Goal: Transaction & Acquisition: Download file/media

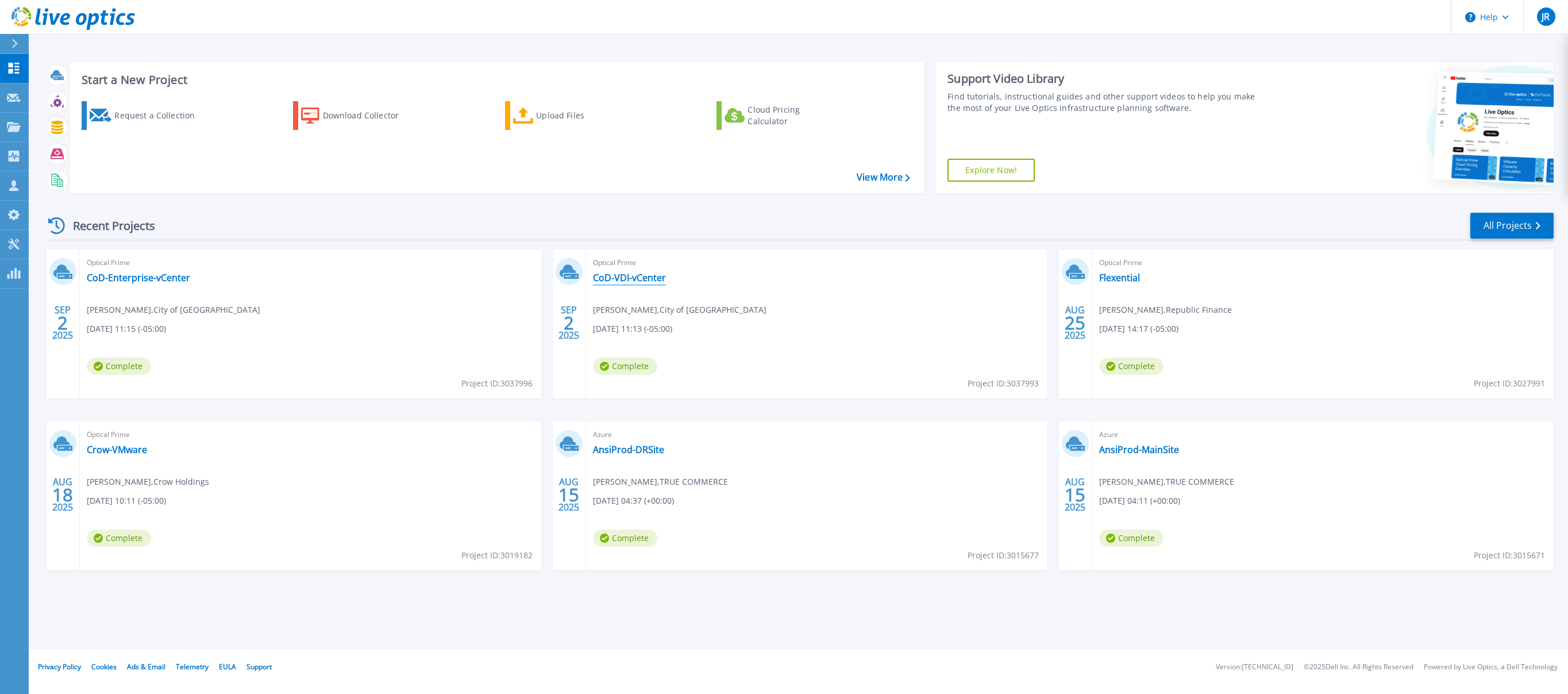
click at [631, 281] on link "CoD-VDI-vCenter" at bounding box center [629, 277] width 73 height 12
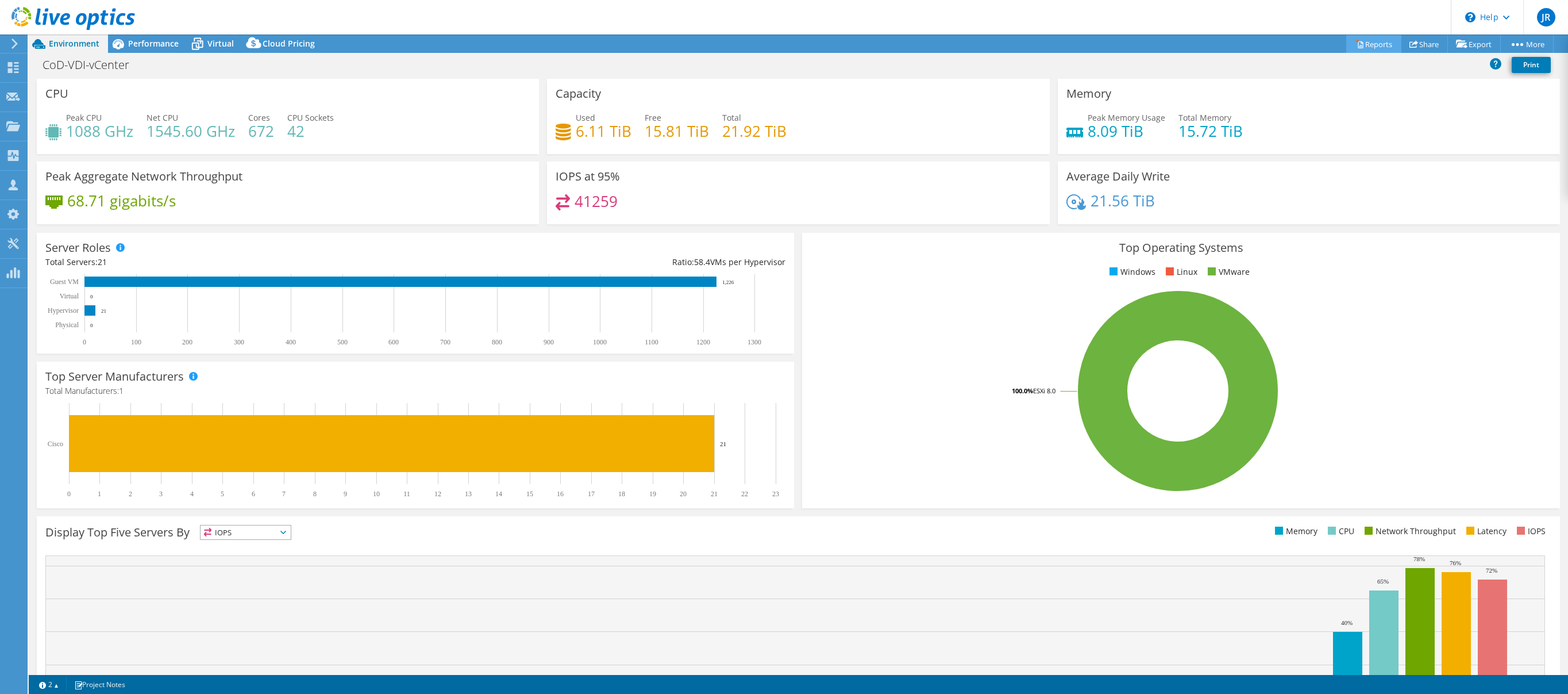
click at [1366, 46] on link "Reports" at bounding box center [1373, 44] width 55 height 18
select select "USD"
click at [1360, 38] on link "Reports" at bounding box center [1373, 44] width 55 height 18
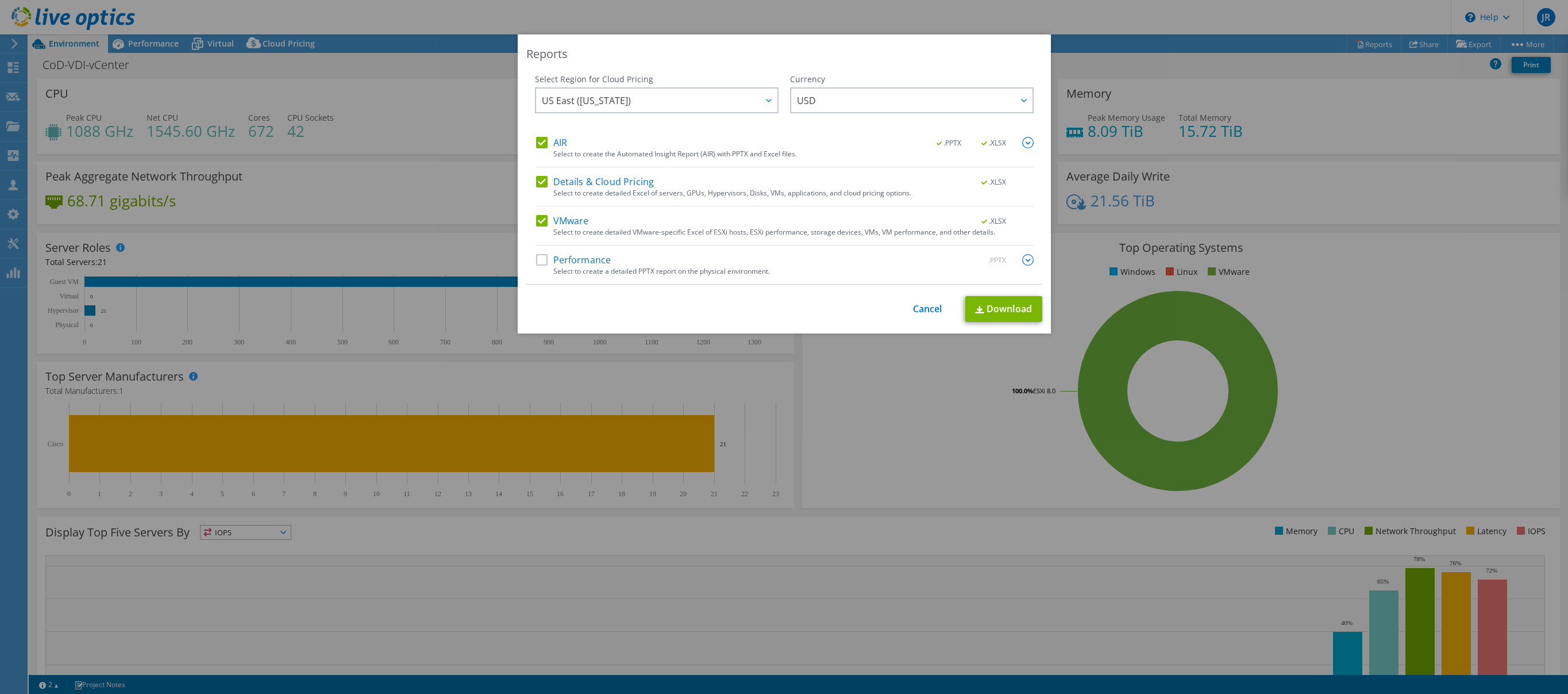
click at [541, 259] on label "Performance" at bounding box center [573, 260] width 75 height 12
click at [0, 0] on input "Performance" at bounding box center [0, 0] width 0 height 0
click at [1029, 259] on img at bounding box center [1027, 260] width 12 height 12
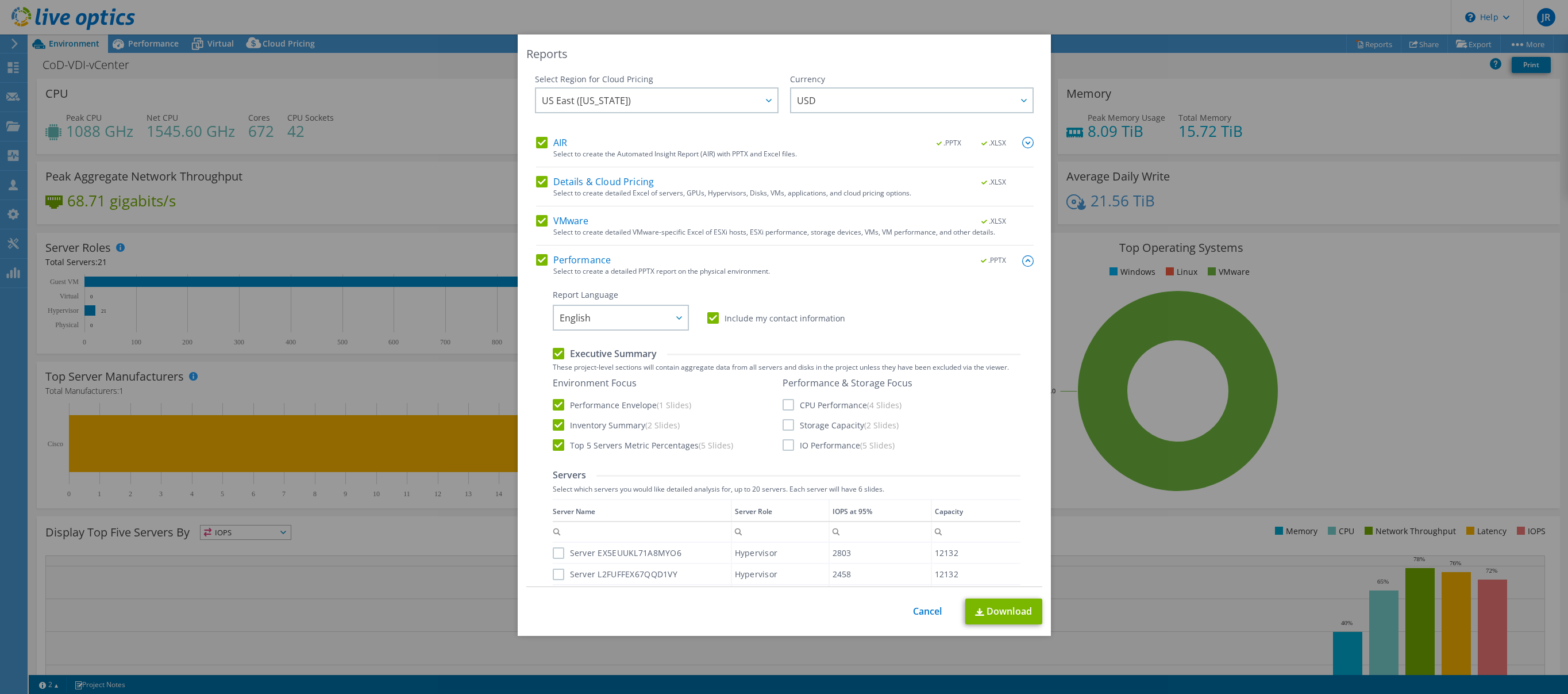
click at [783, 401] on label "CPU Performance (4 Slides)" at bounding box center [842, 405] width 119 height 12
click at [0, 0] on input "CPU Performance (4 Slides)" at bounding box center [0, 0] width 0 height 0
click at [786, 429] on label "Storage Capacity (2 Slides)" at bounding box center [840, 425] width 116 height 12
click at [0, 0] on input "Storage Capacity (2 Slides)" at bounding box center [0, 0] width 0 height 0
click at [787, 442] on label "IO Performance (5 Slides)" at bounding box center [838, 445] width 112 height 12
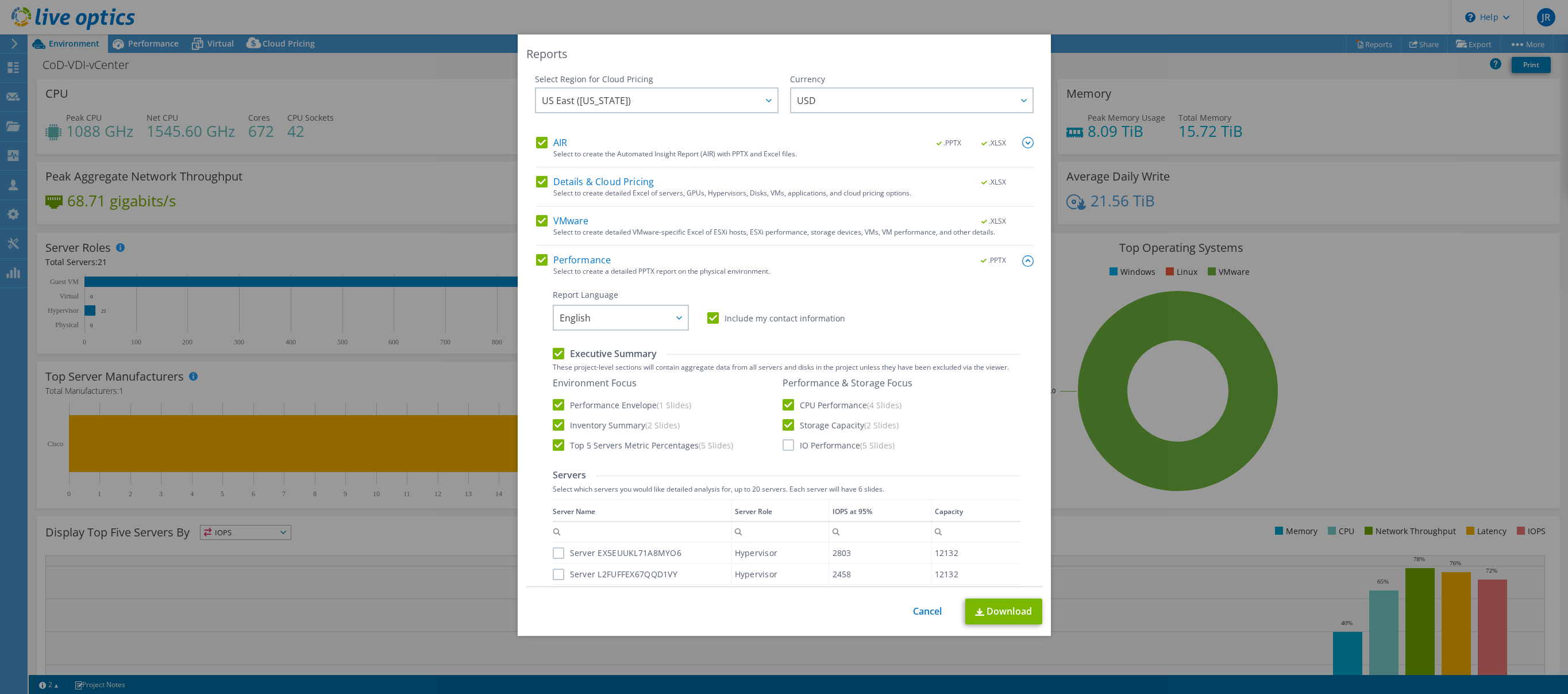
click at [0, 0] on input "IO Performance (5 Slides)" at bounding box center [0, 0] width 0 height 0
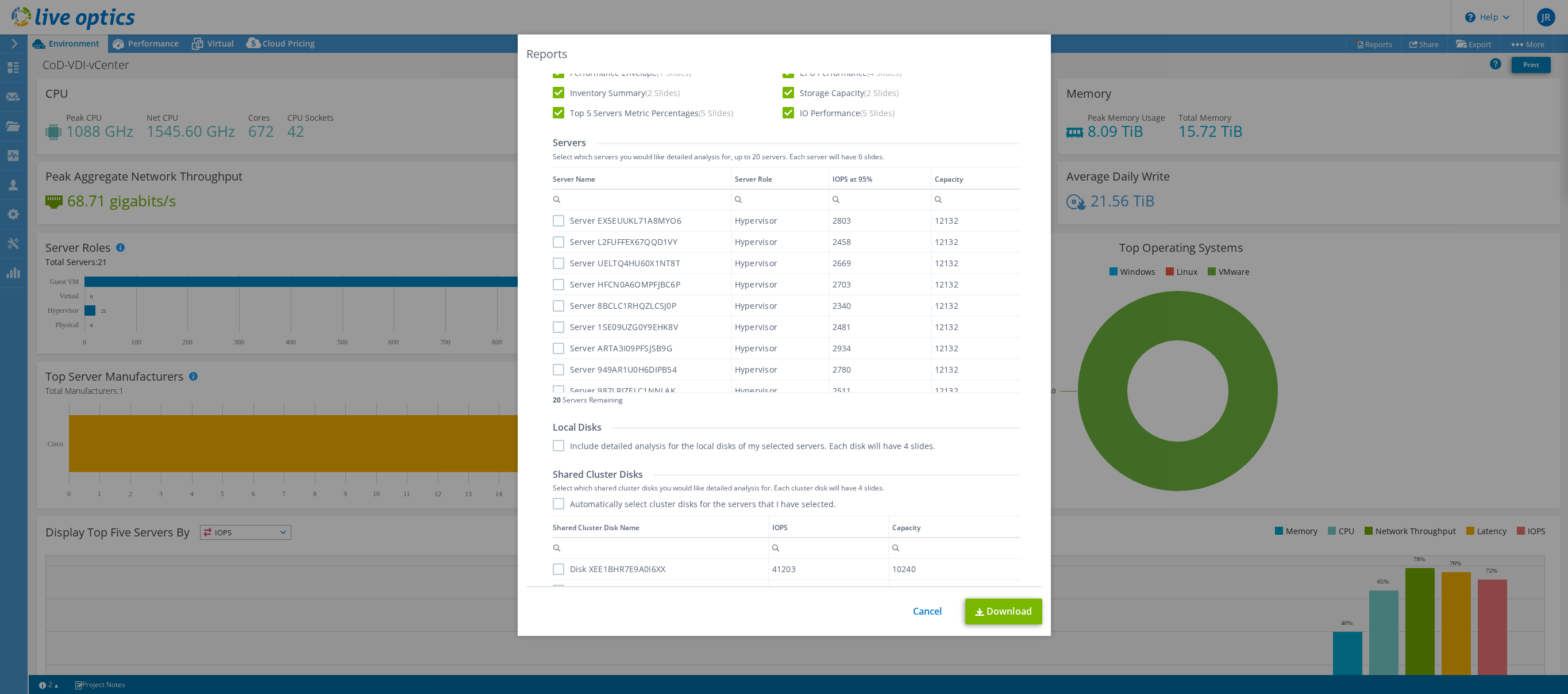
scroll to position [537, 0]
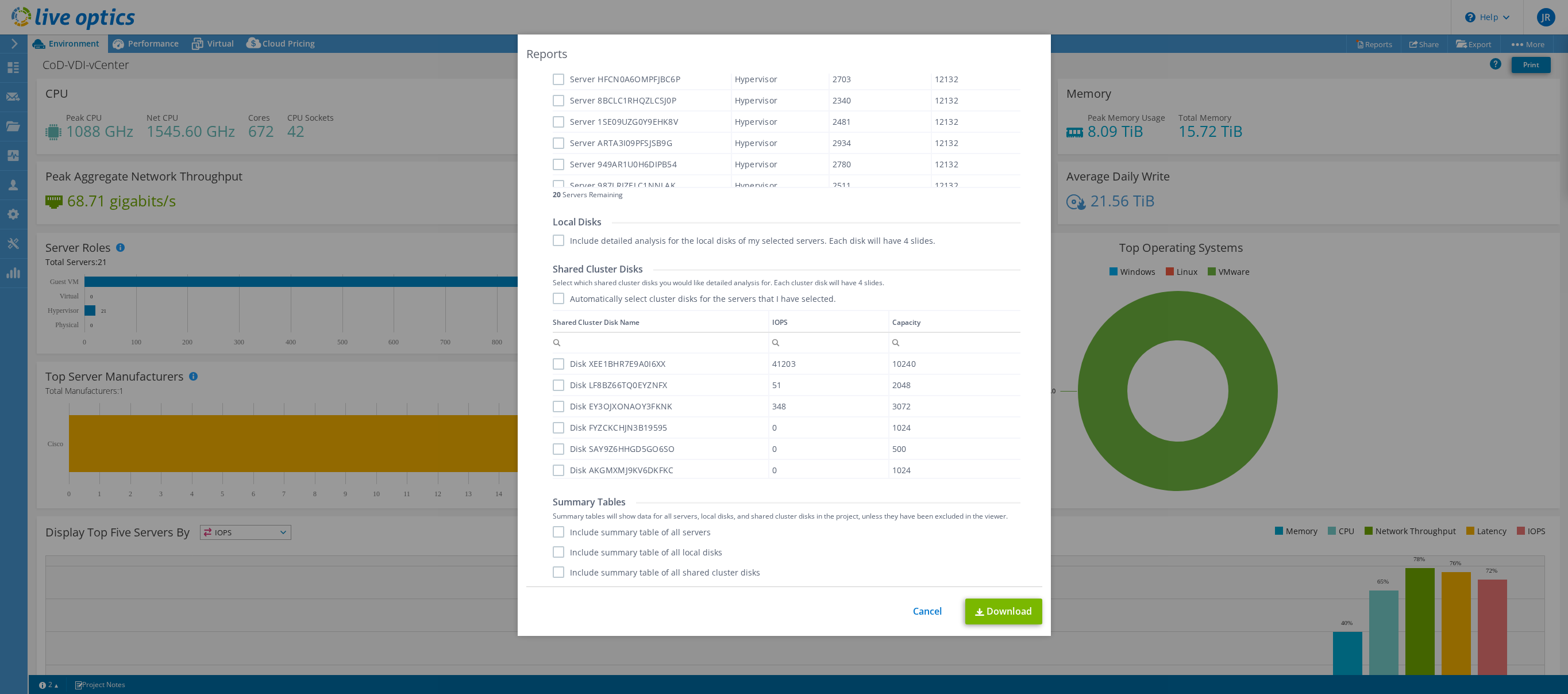
click at [557, 537] on div "Include summary table of all servers Include summary table of all local disks I…" at bounding box center [786, 552] width 468 height 51
click at [557, 533] on label "Include summary table of all servers" at bounding box center [632, 532] width 158 height 12
click at [0, 0] on input "Include summary table of all servers" at bounding box center [0, 0] width 0 height 0
click at [557, 548] on label "Include summary table of all local disks" at bounding box center [637, 552] width 170 height 12
click at [0, 0] on input "Include summary table of all local disks" at bounding box center [0, 0] width 0 height 0
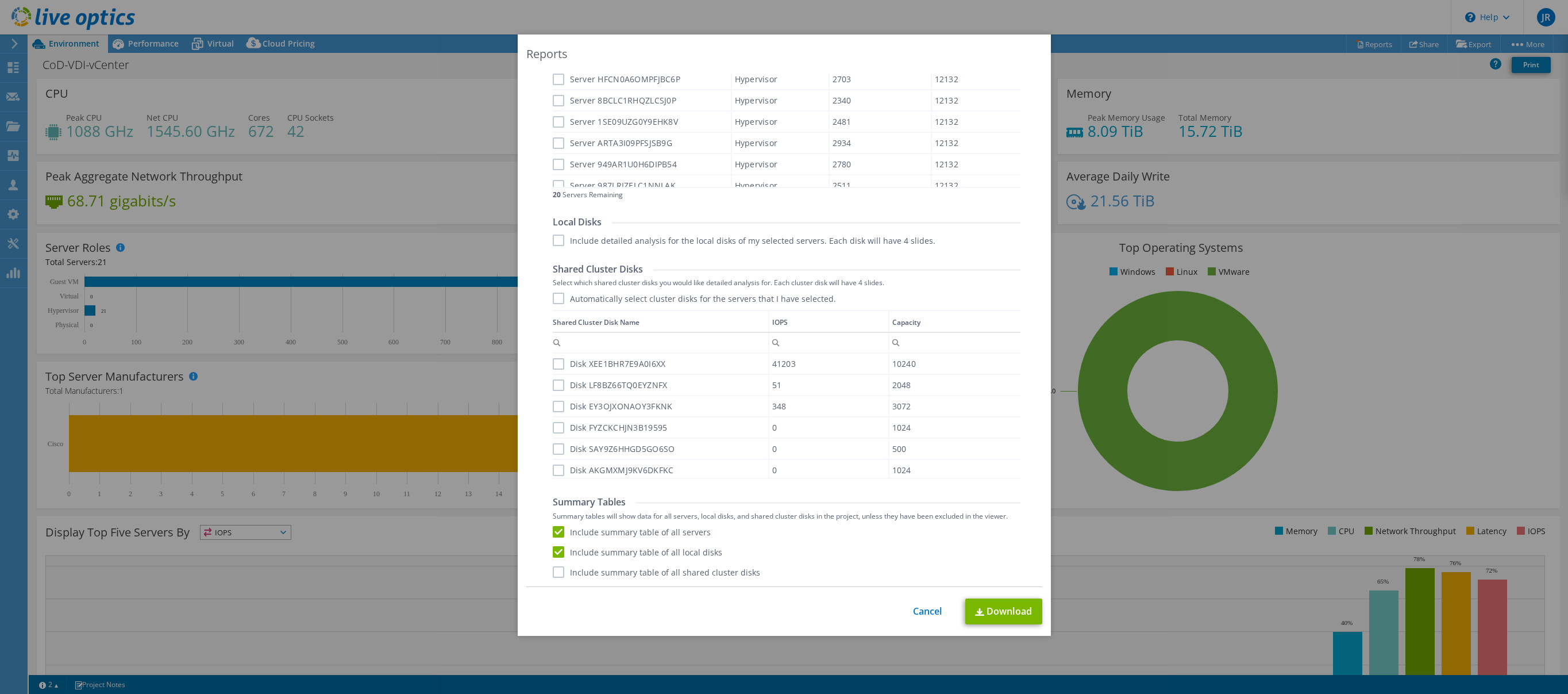
click at [560, 571] on label "Include summary table of all shared cluster disks" at bounding box center [657, 571] width 207 height 12
click at [0, 0] on input "Include summary table of all shared cluster disks" at bounding box center [0, 0] width 0 height 0
click at [1002, 614] on link "Download" at bounding box center [1003, 610] width 77 height 26
click at [926, 607] on link "Cancel" at bounding box center [927, 610] width 29 height 11
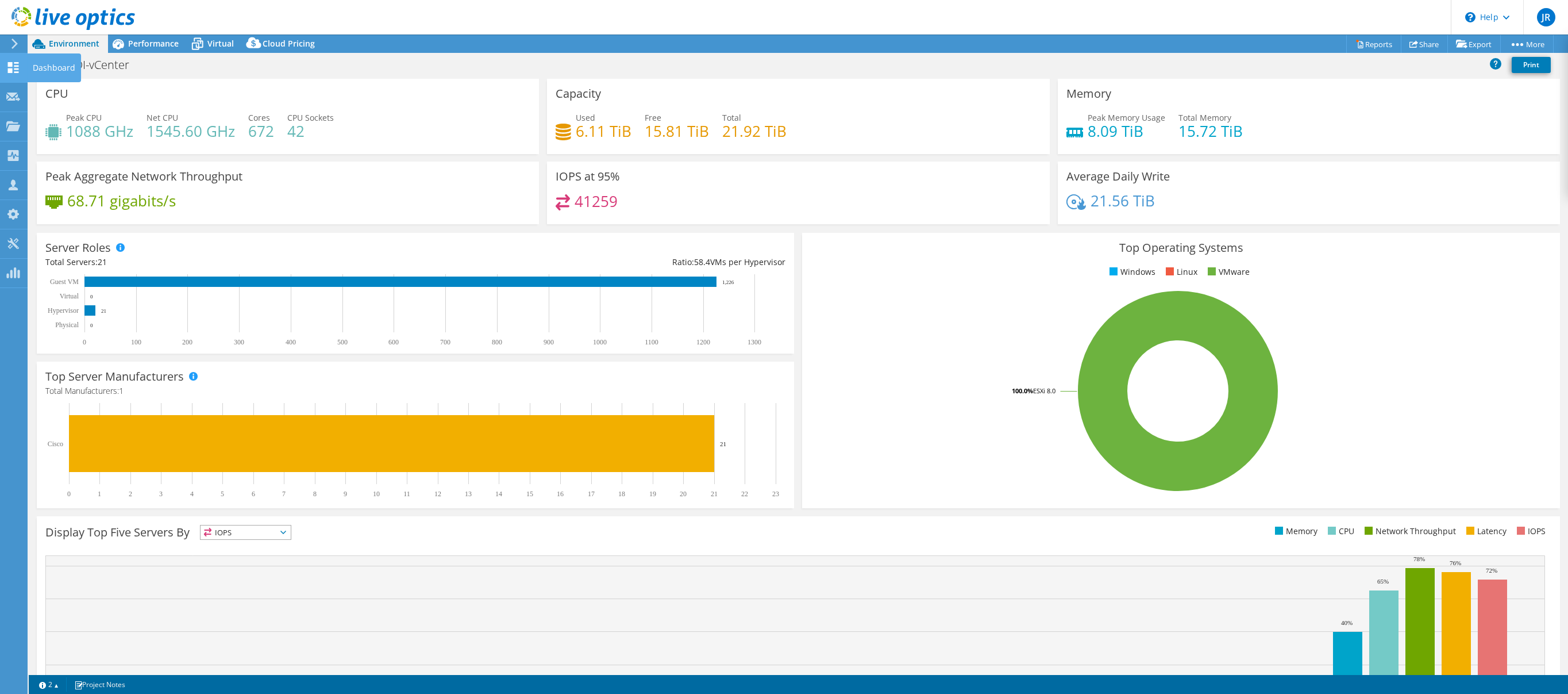
click at [51, 66] on div "Dashboard" at bounding box center [54, 68] width 54 height 29
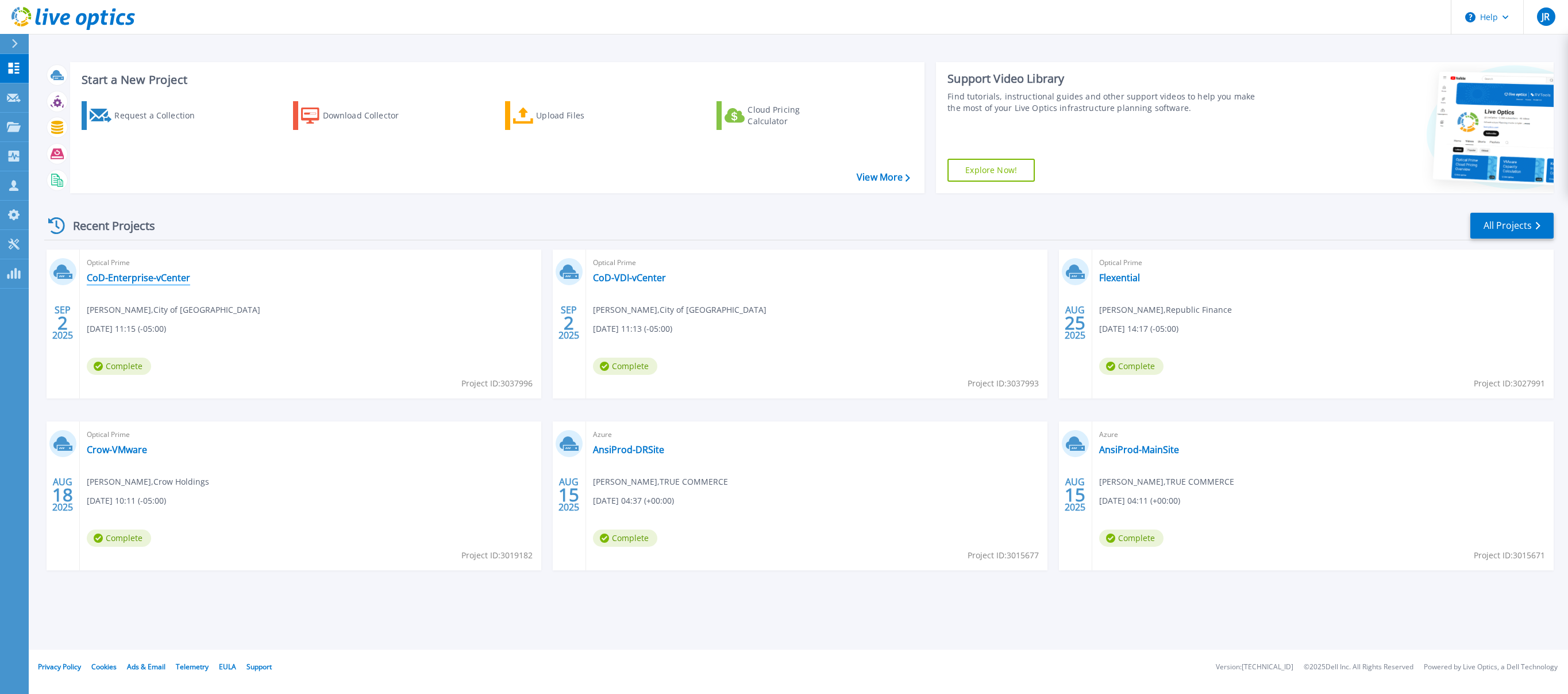
click at [156, 276] on link "CoD-Enterprise-vCenter" at bounding box center [138, 277] width 103 height 12
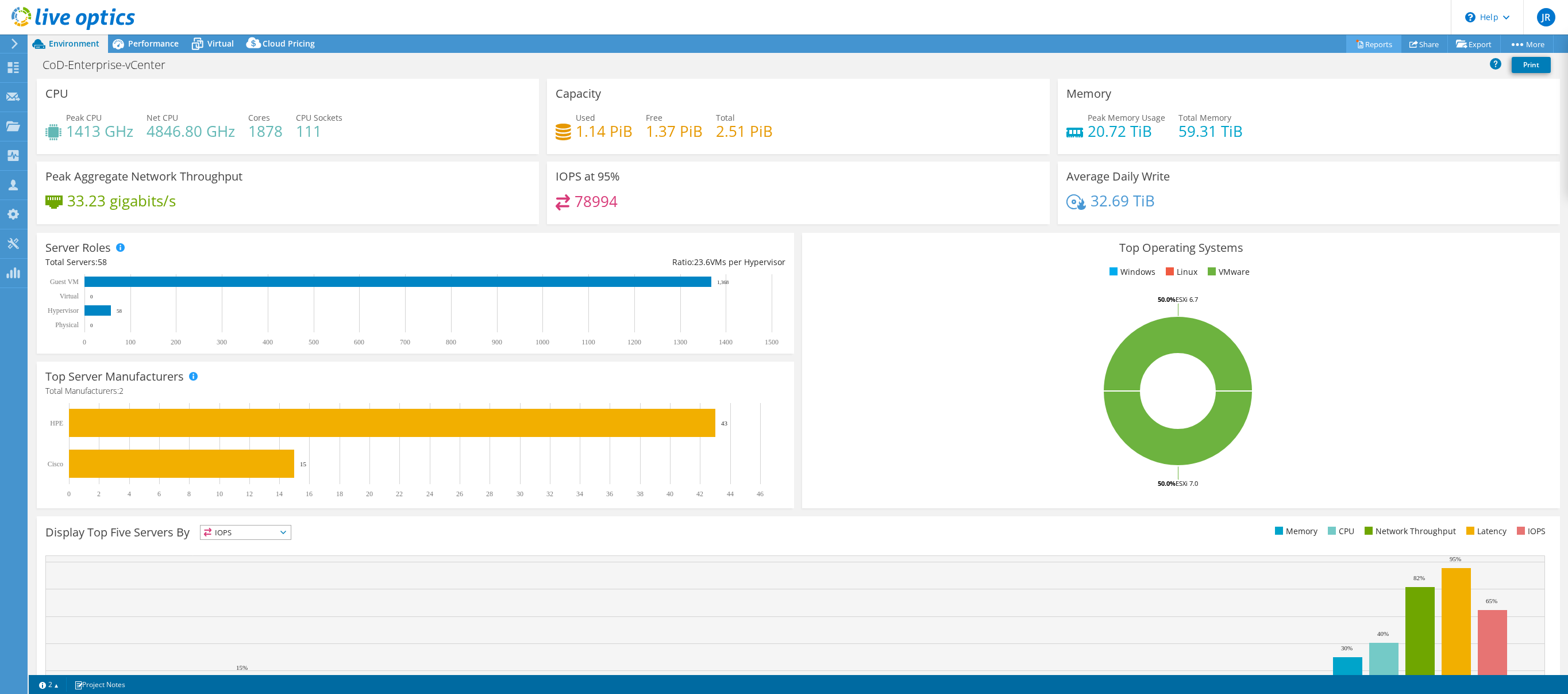
click at [1366, 41] on link "Reports" at bounding box center [1373, 44] width 55 height 18
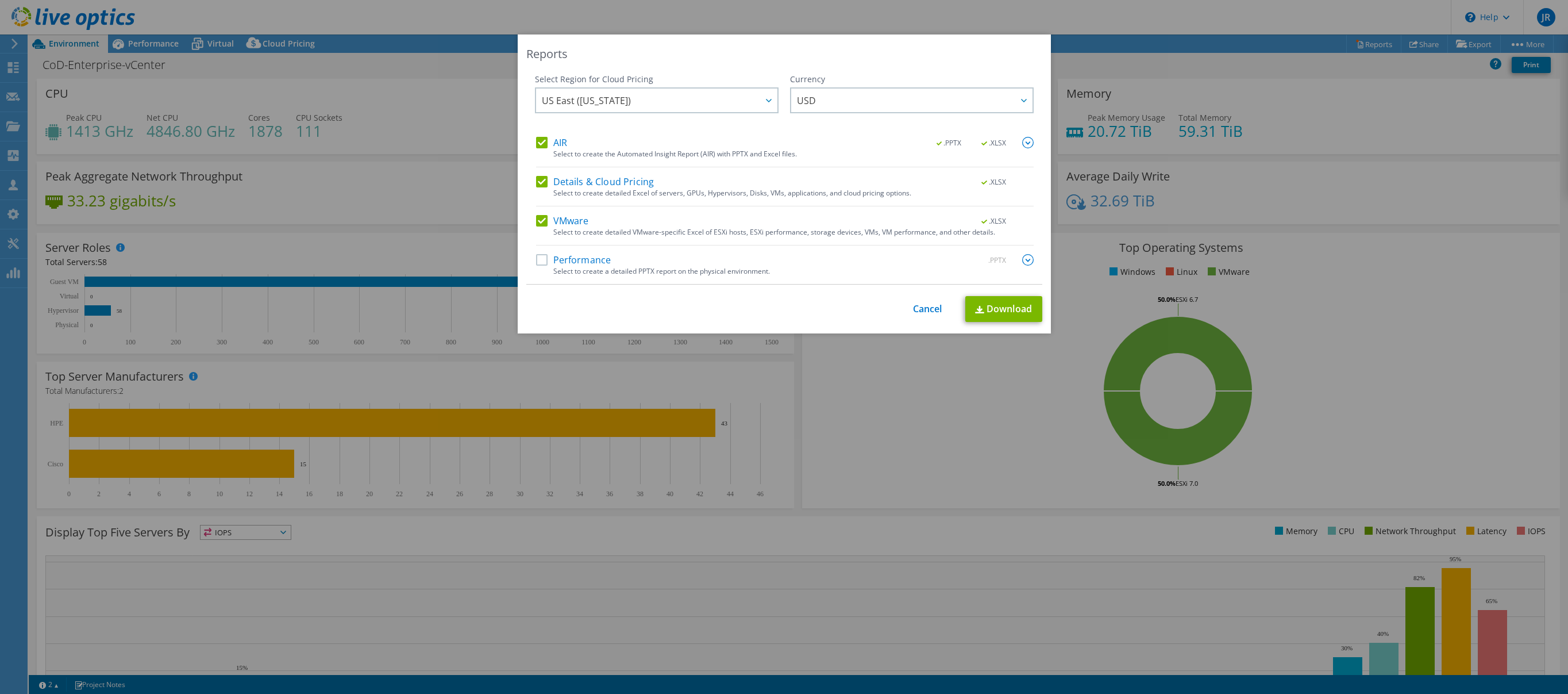
click at [543, 258] on label "Performance" at bounding box center [573, 260] width 75 height 12
click at [0, 0] on input "Performance" at bounding box center [0, 0] width 0 height 0
click at [1027, 259] on img at bounding box center [1027, 260] width 12 height 12
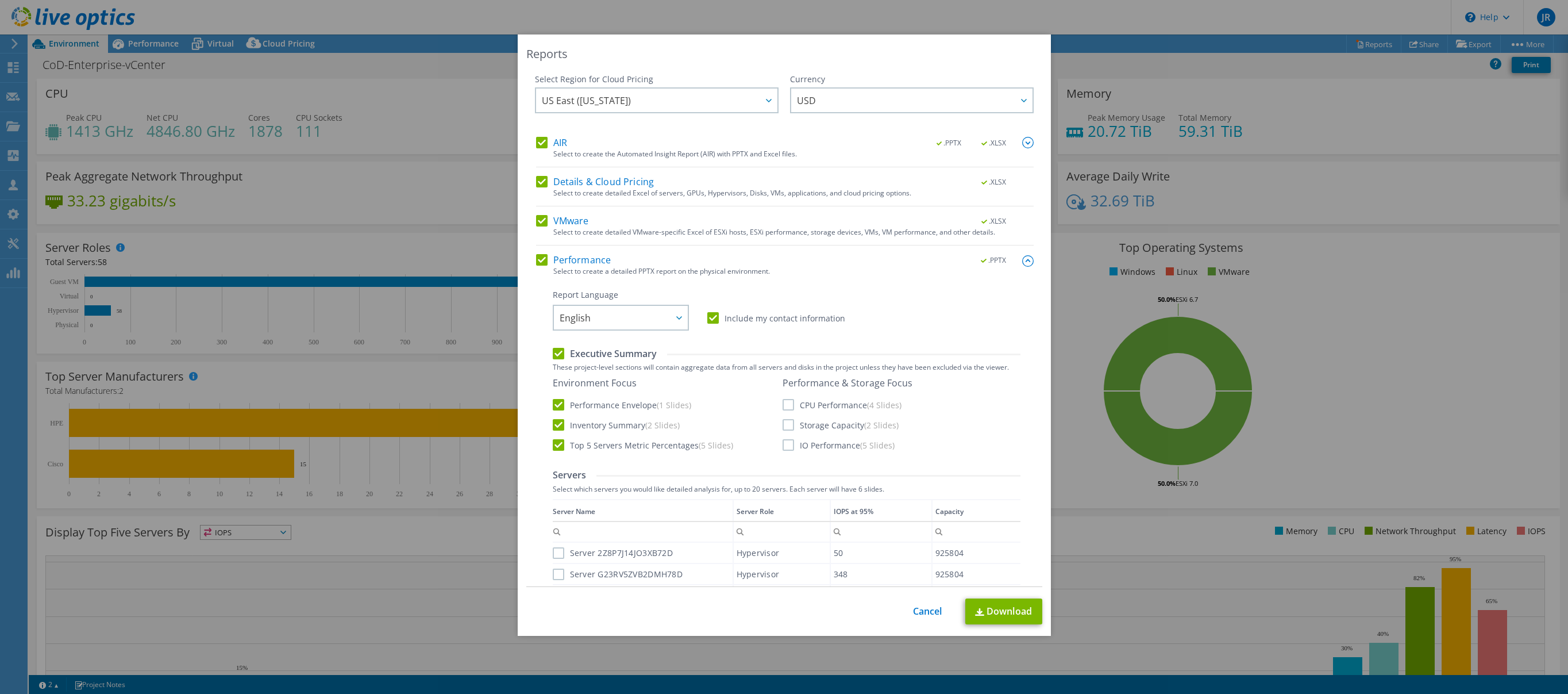
click at [791, 405] on label "CPU Performance (4 Slides)" at bounding box center [842, 405] width 119 height 12
click at [0, 0] on input "CPU Performance (4 Slides)" at bounding box center [0, 0] width 0 height 0
click at [791, 427] on label "Storage Capacity (2 Slides)" at bounding box center [840, 425] width 116 height 12
click at [0, 0] on input "Storage Capacity (2 Slides)" at bounding box center [0, 0] width 0 height 0
click at [791, 444] on label "IO Performance (5 Slides)" at bounding box center [838, 445] width 112 height 12
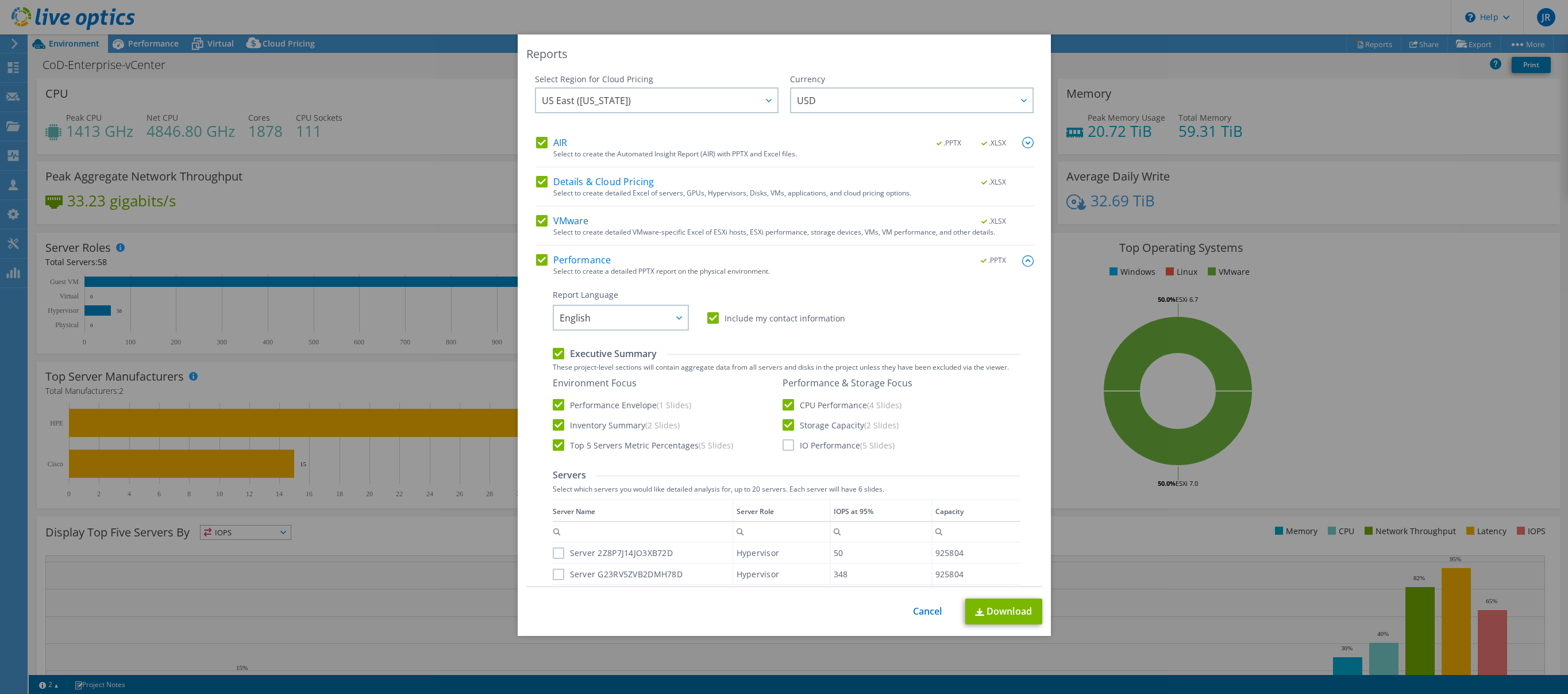
click at [0, 0] on input "IO Performance (5 Slides)" at bounding box center [0, 0] width 0 height 0
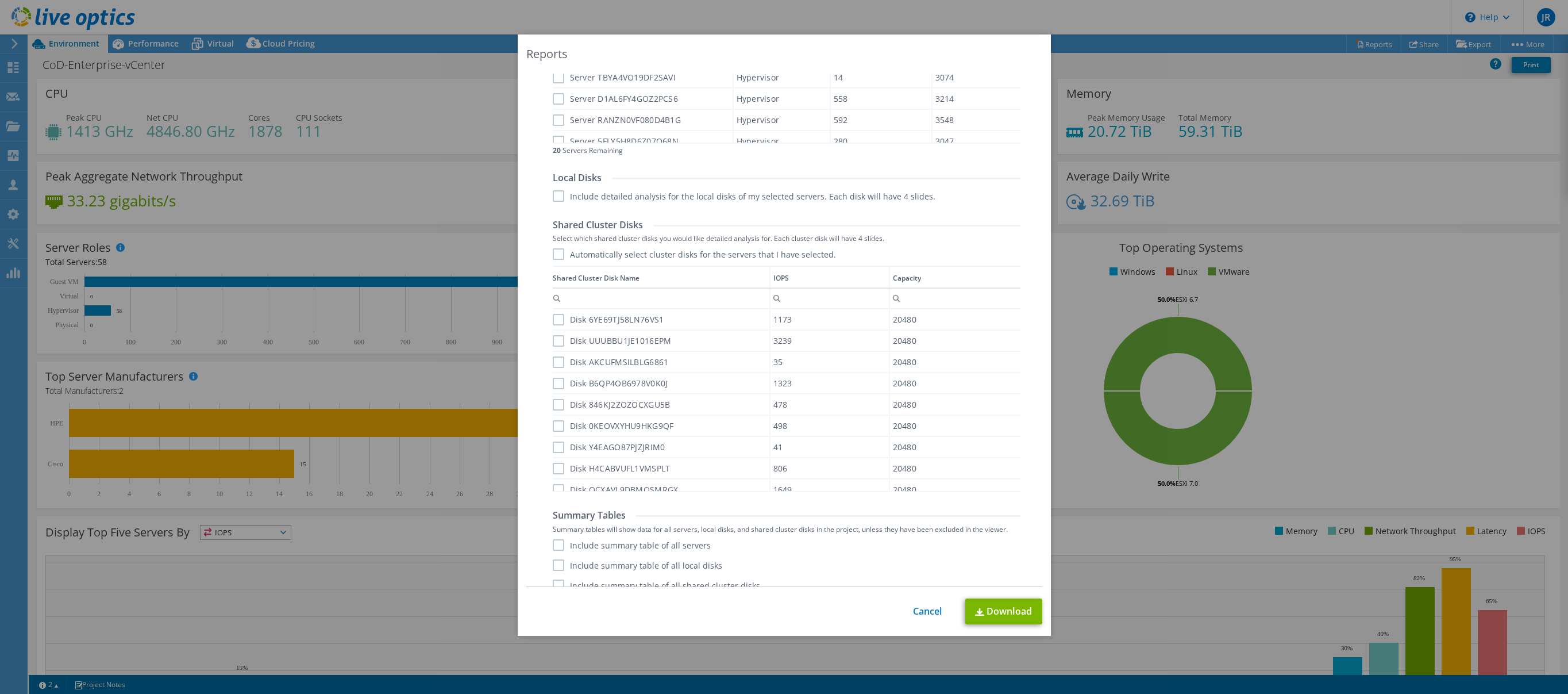
scroll to position [595, 0]
click at [556, 527] on label "Include summary table of all servers" at bounding box center [632, 532] width 158 height 12
click at [0, 0] on input "Include summary table of all servers" at bounding box center [0, 0] width 0 height 0
click at [562, 552] on label "Include summary table of all local disks" at bounding box center [637, 552] width 170 height 12
click at [0, 0] on input "Include summary table of all local disks" at bounding box center [0, 0] width 0 height 0
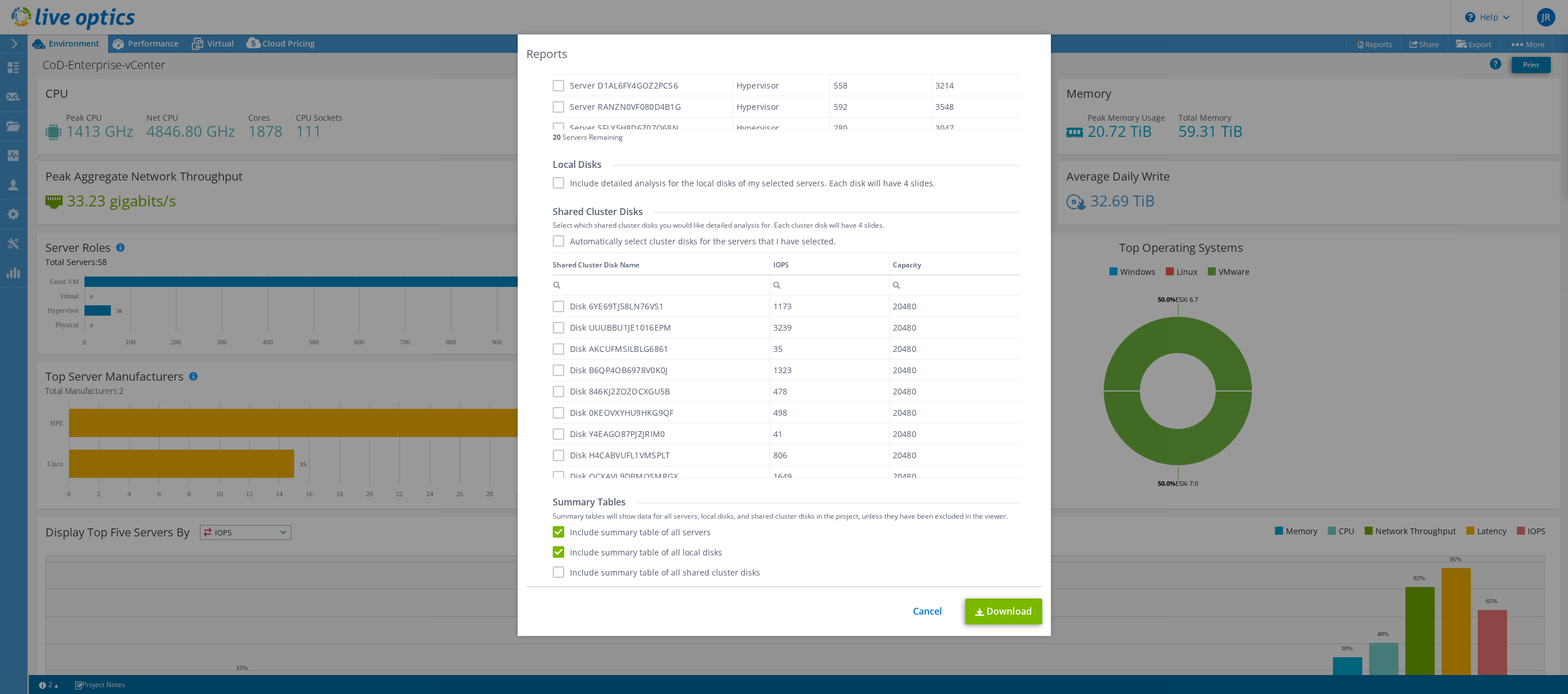
click at [562, 576] on label "Include summary table of all shared cluster disks" at bounding box center [657, 571] width 207 height 12
click at [0, 0] on input "Include summary table of all shared cluster disks" at bounding box center [0, 0] width 0 height 0
click at [1007, 609] on link "Download" at bounding box center [1003, 610] width 77 height 26
click at [790, 56] on div "Reports" at bounding box center [784, 54] width 516 height 16
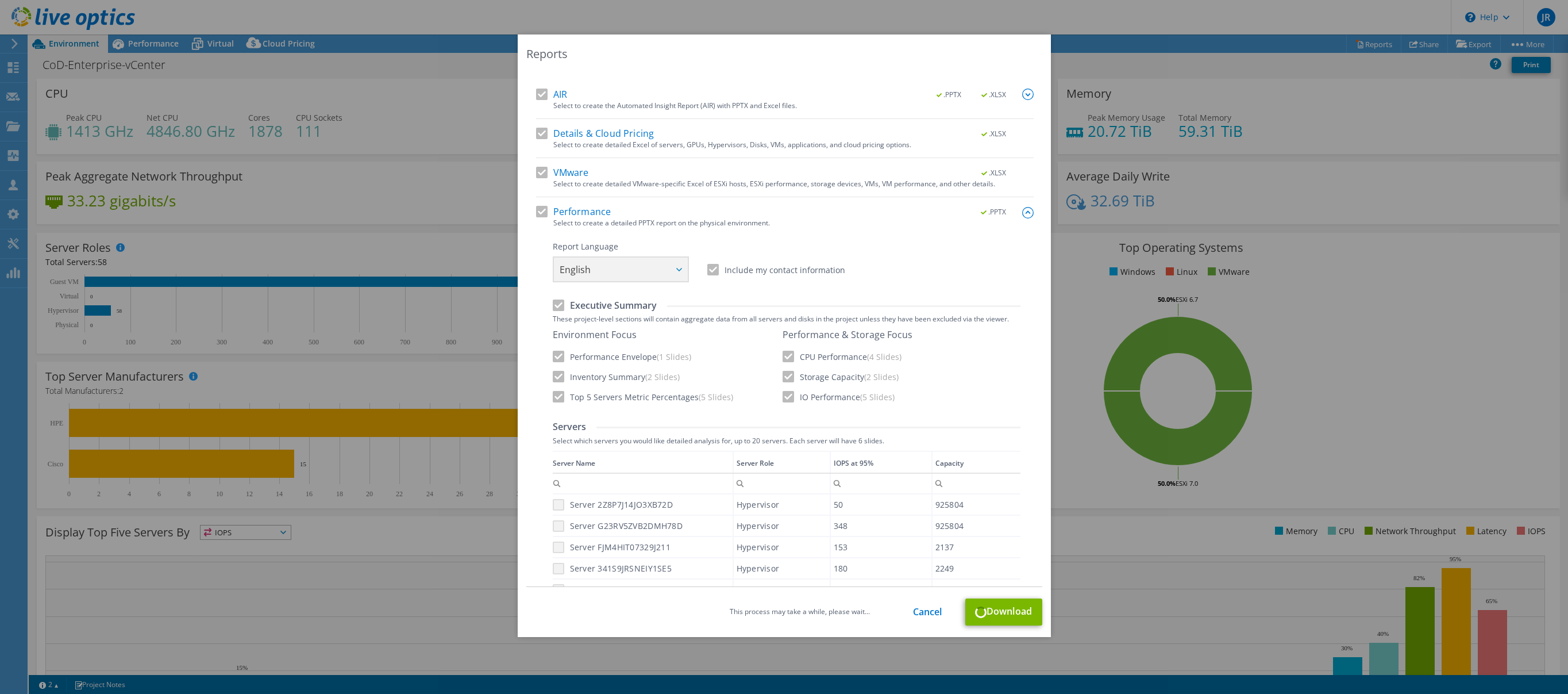
scroll to position [0, 0]
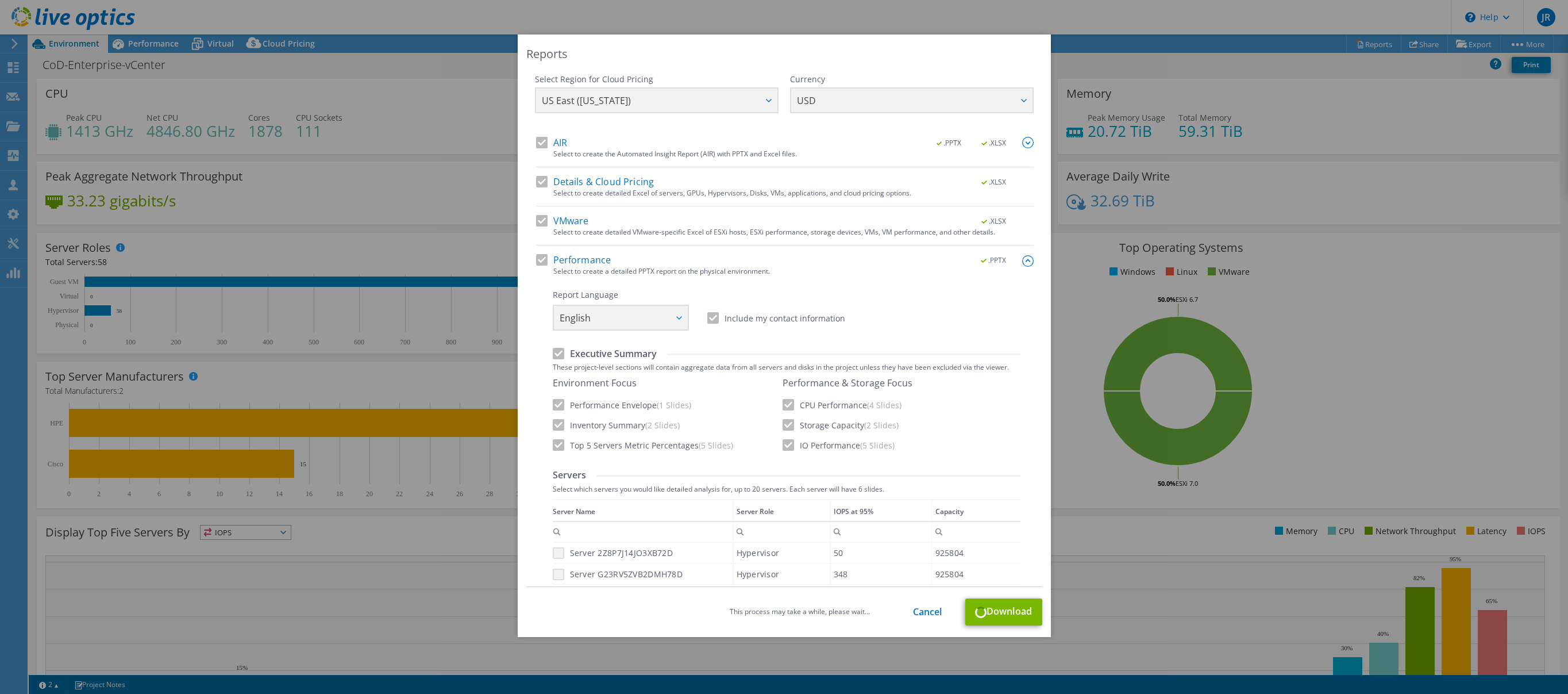
click at [1003, 610] on div "This process may take a while, please wait... Cancel Download" at bounding box center [784, 611] width 516 height 27
click at [924, 612] on link "Cancel" at bounding box center [927, 611] width 29 height 11
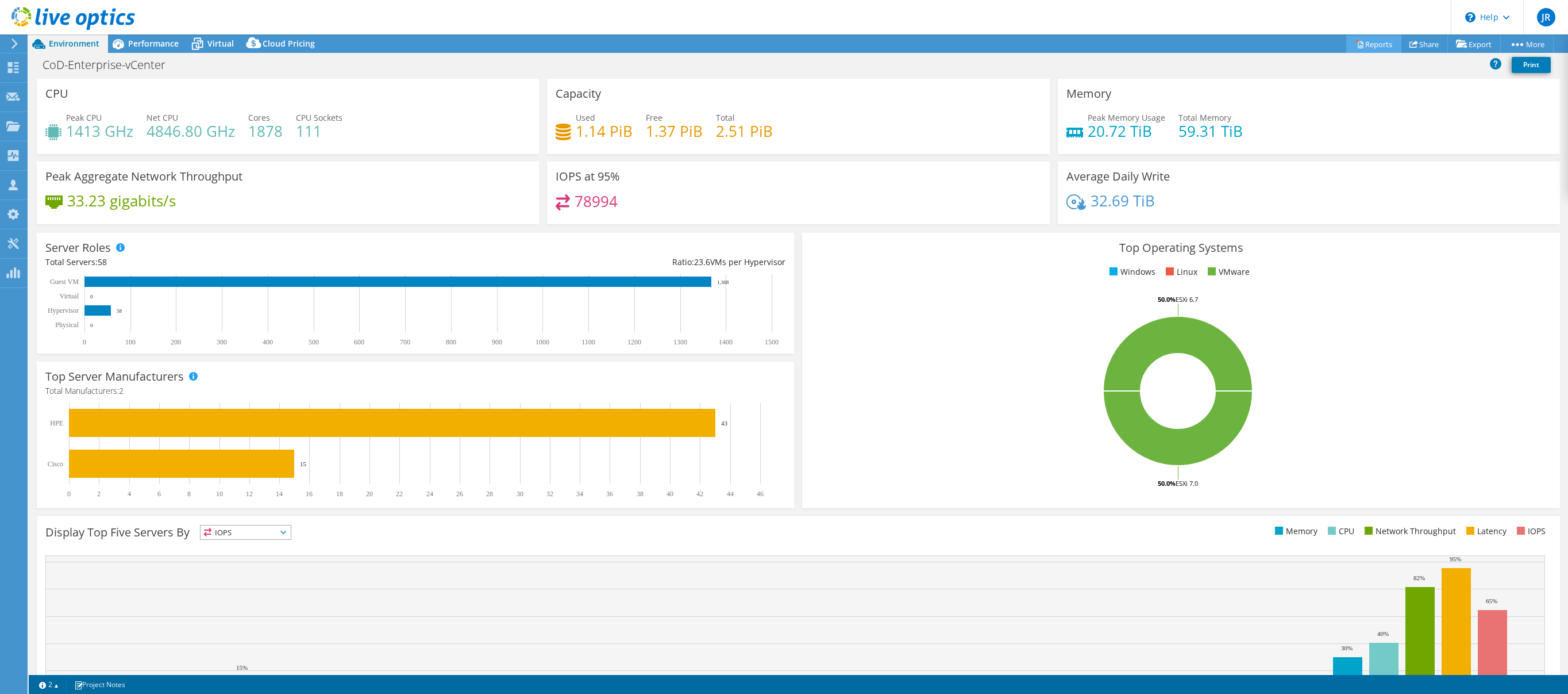
click at [1373, 43] on link "Reports" at bounding box center [1373, 44] width 55 height 18
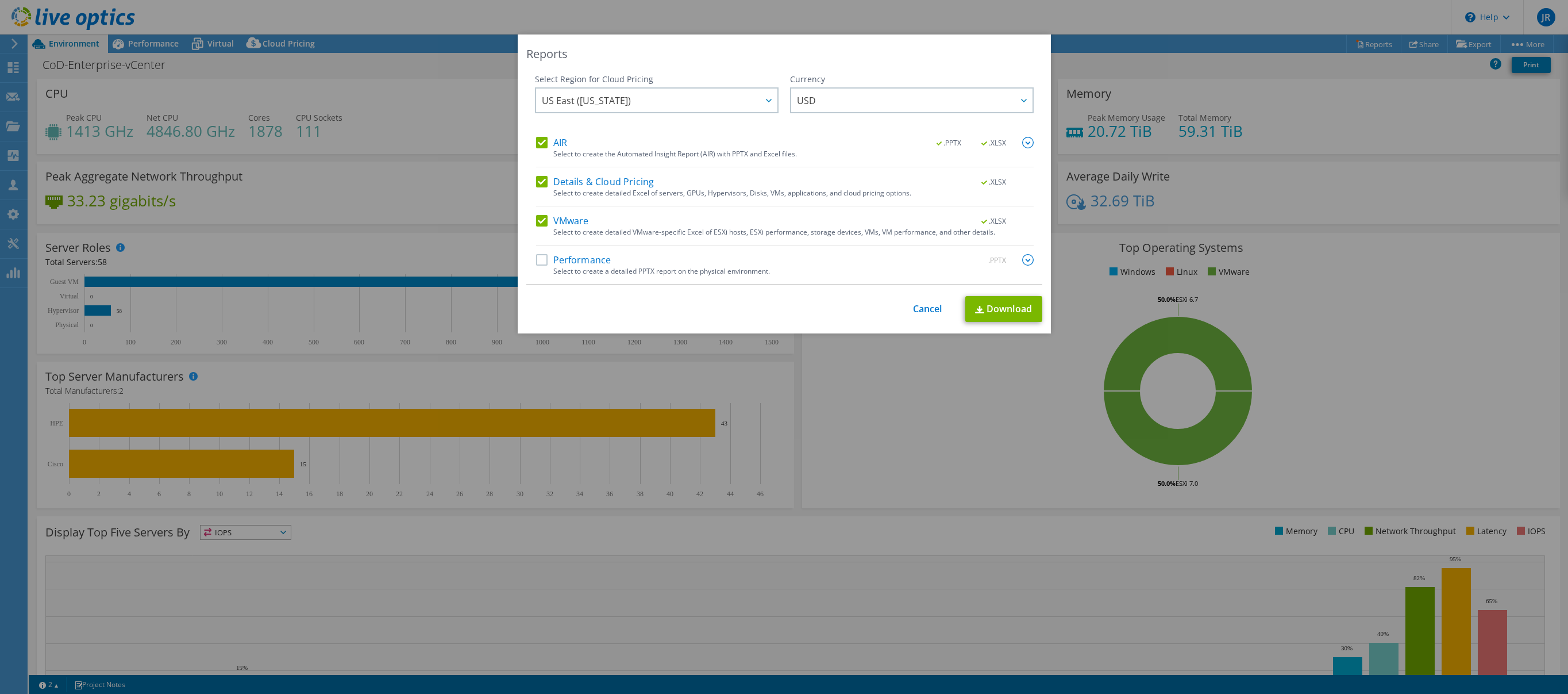
click at [543, 258] on label "Performance" at bounding box center [573, 260] width 75 height 12
click at [0, 0] on input "Performance" at bounding box center [0, 0] width 0 height 0
click at [1029, 258] on img at bounding box center [1027, 260] width 12 height 12
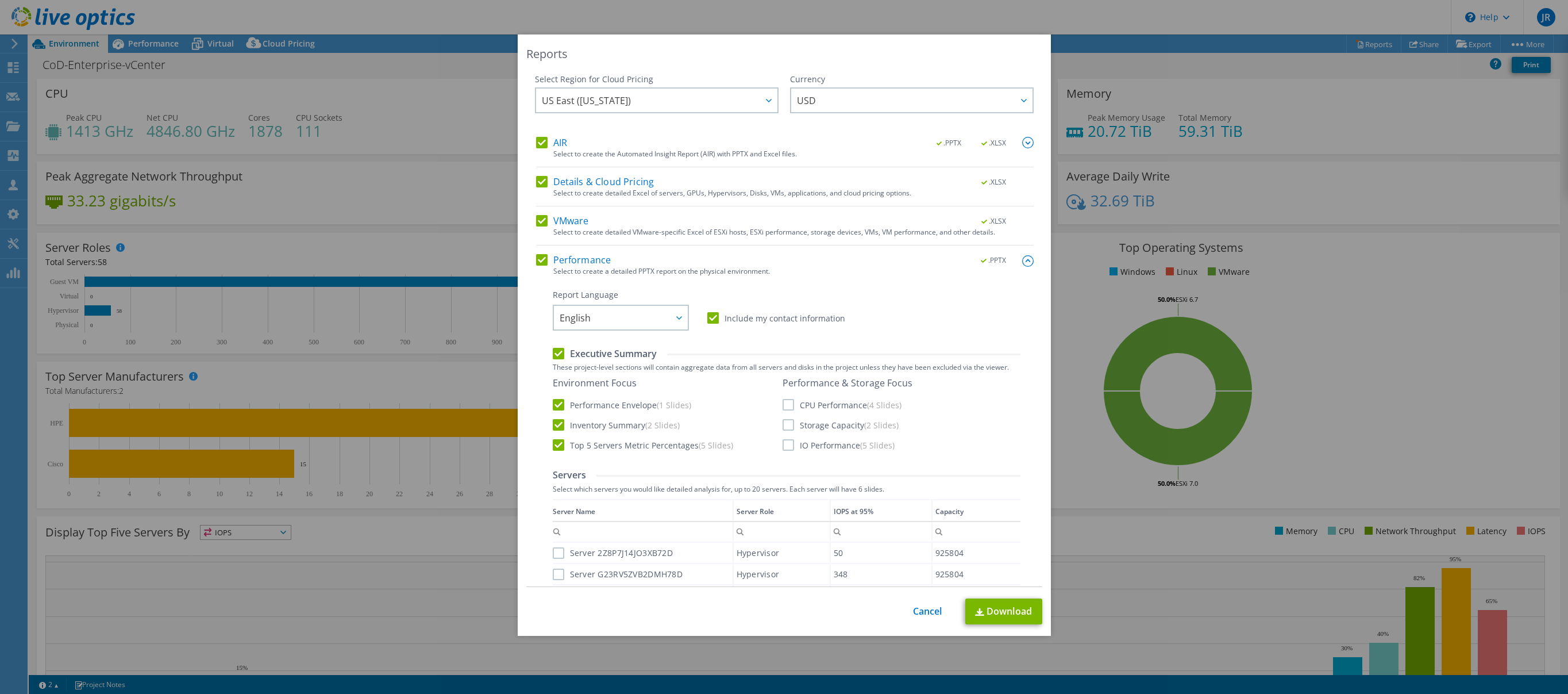
click at [784, 405] on label "CPU Performance (4 Slides)" at bounding box center [842, 405] width 119 height 12
click at [0, 0] on input "CPU Performance (4 Slides)" at bounding box center [0, 0] width 0 height 0
click at [787, 426] on label "Storage Capacity (2 Slides)" at bounding box center [840, 425] width 116 height 12
click at [0, 0] on input "Storage Capacity (2 Slides)" at bounding box center [0, 0] width 0 height 0
click at [787, 445] on label "IO Performance (5 Slides)" at bounding box center [838, 445] width 112 height 12
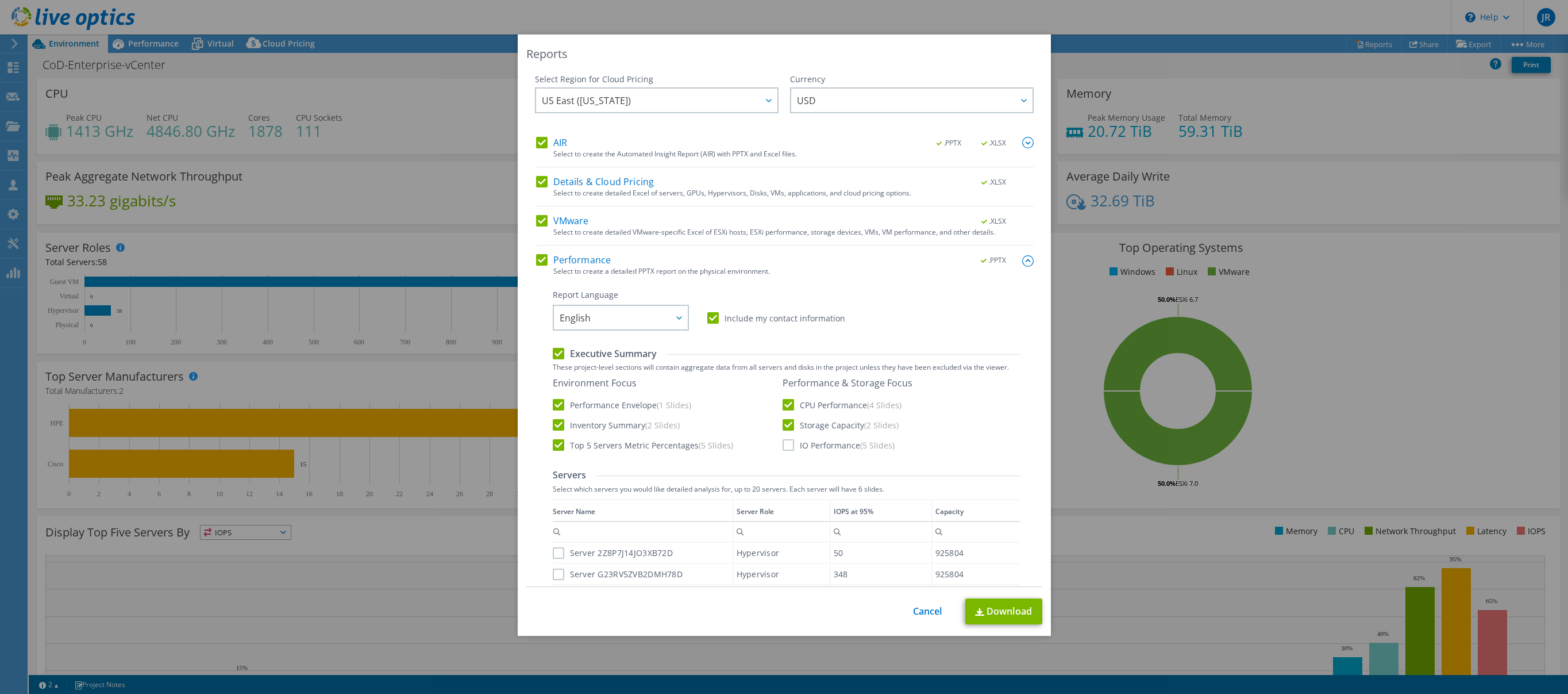
click at [0, 0] on input "IO Performance (5 Slides)" at bounding box center [0, 0] width 0 height 0
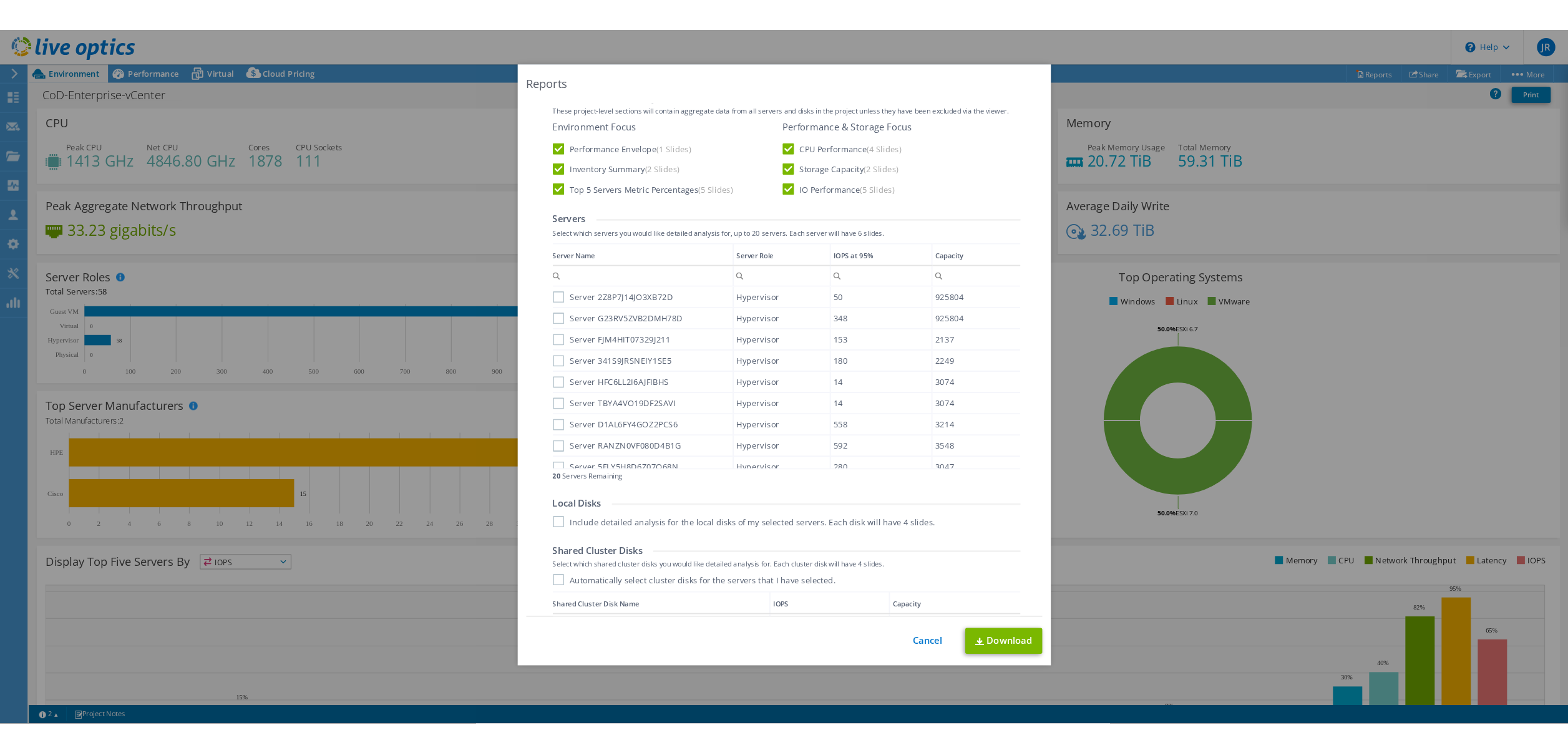
scroll to position [645, 0]
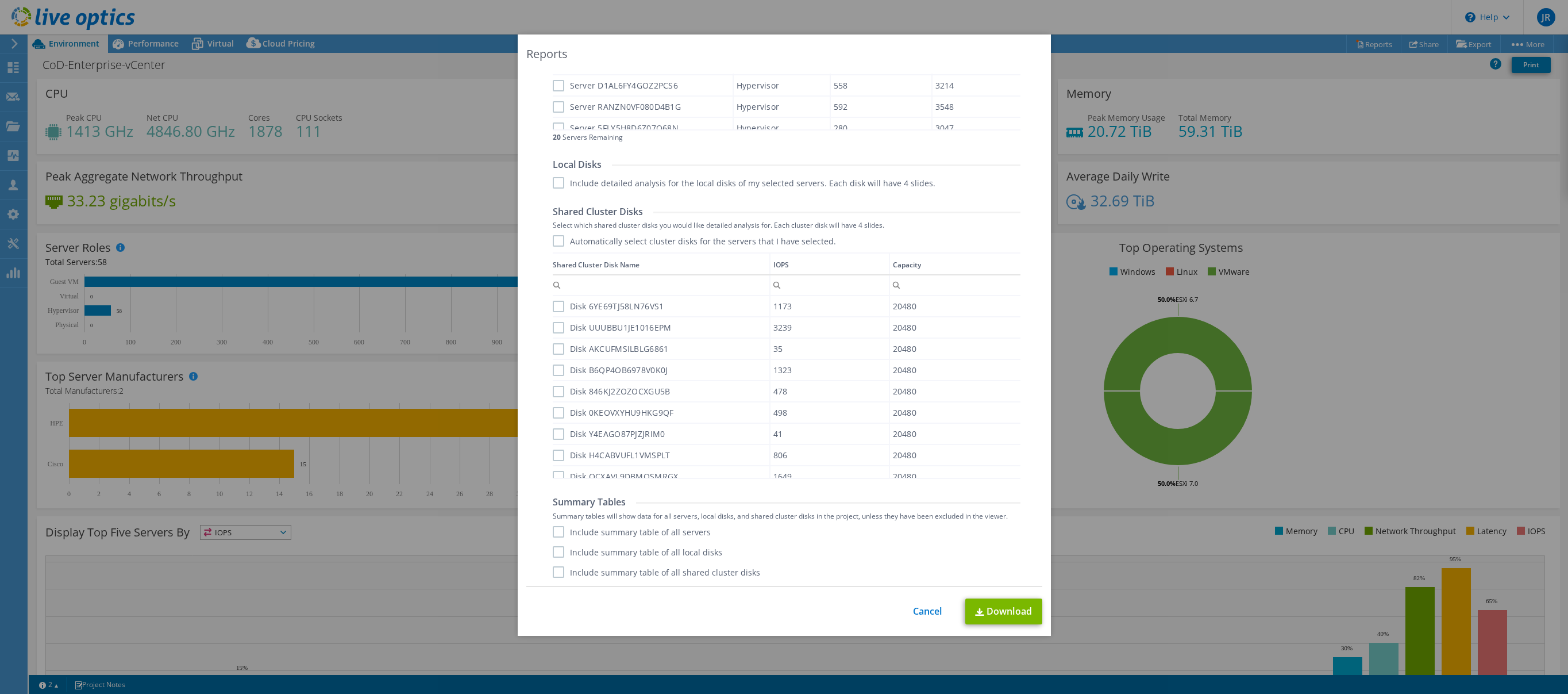
click at [558, 532] on label "Include summary table of all servers" at bounding box center [632, 532] width 158 height 12
click at [0, 0] on input "Include summary table of all servers" at bounding box center [0, 0] width 0 height 0
click at [557, 557] on label "Include summary table of all local disks" at bounding box center [637, 552] width 170 height 12
click at [0, 0] on input "Include summary table of all local disks" at bounding box center [0, 0] width 0 height 0
click at [557, 573] on label "Include summary table of all shared cluster disks" at bounding box center [657, 571] width 207 height 12
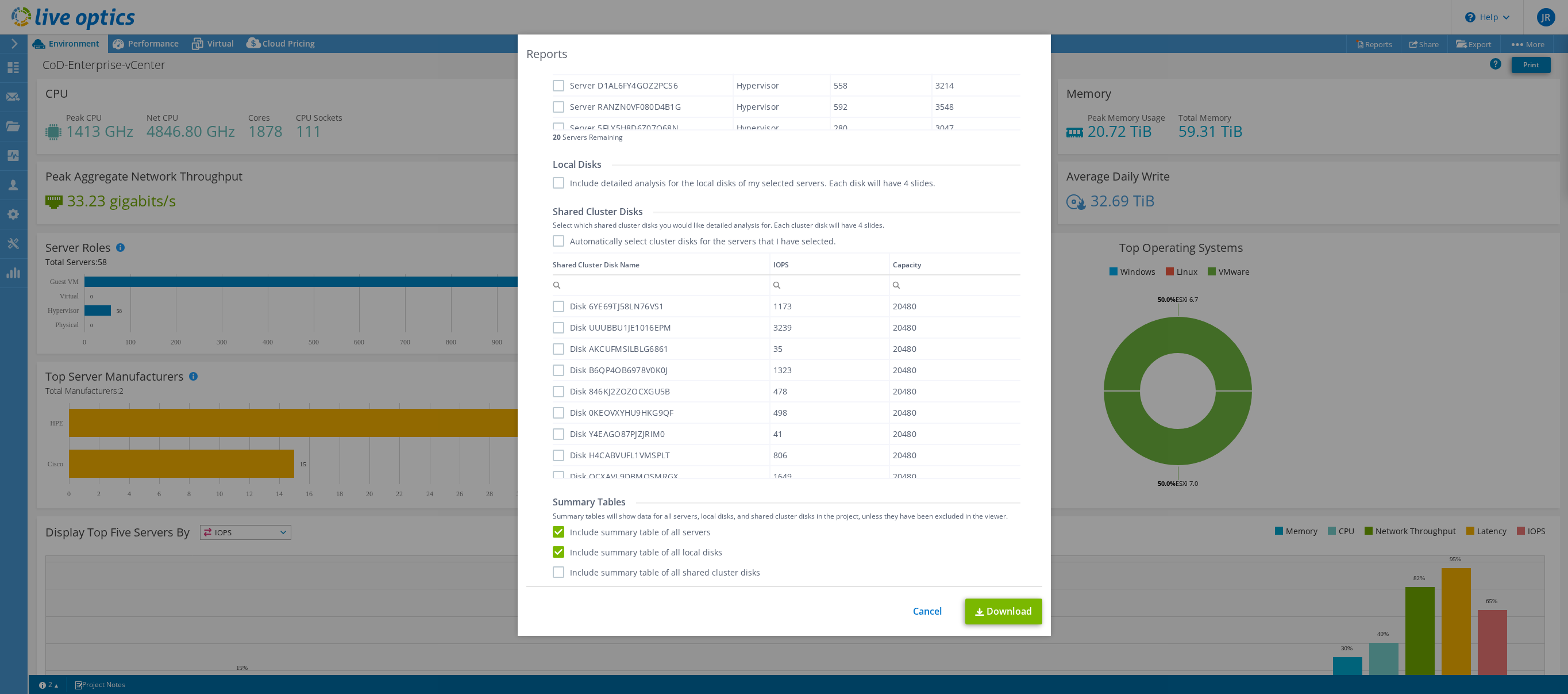
click at [0, 0] on input "Include summary table of all shared cluster disks" at bounding box center [0, 0] width 0 height 0
click at [1003, 609] on link "Download" at bounding box center [1003, 610] width 77 height 26
